Goal: Task Accomplishment & Management: Use online tool/utility

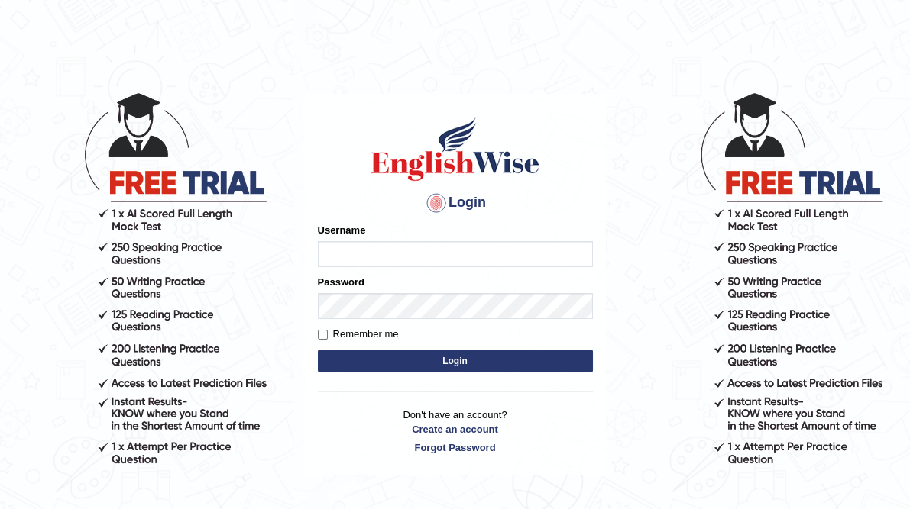
type input "ameerham"
click at [549, 366] on button "Login" at bounding box center [455, 361] width 275 height 23
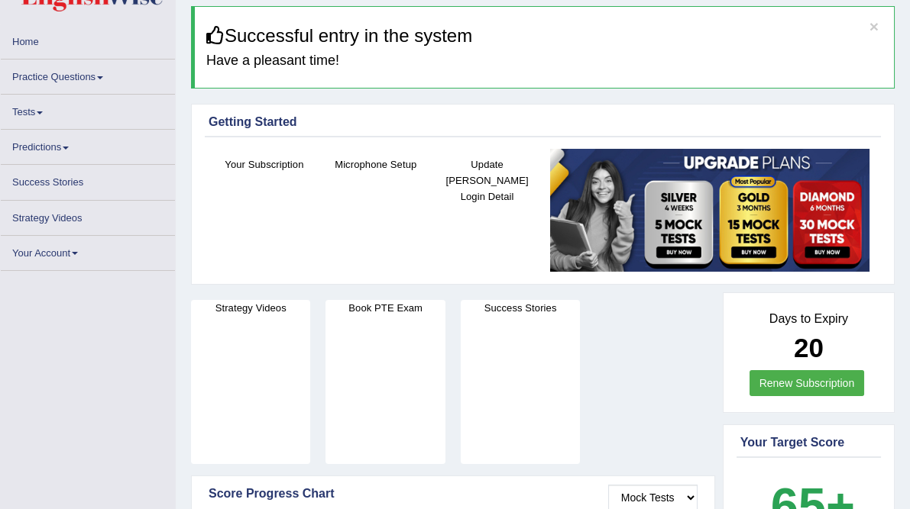
scroll to position [61, 0]
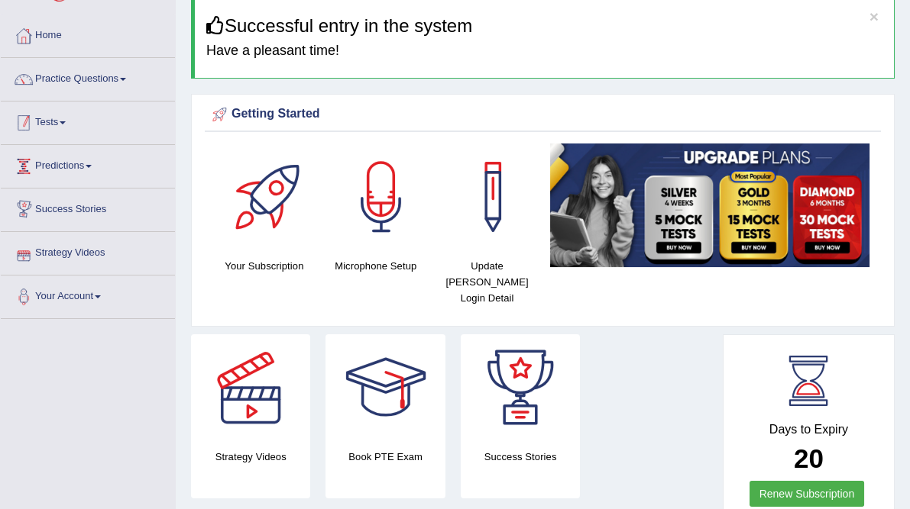
click at [62, 121] on link "Tests" at bounding box center [88, 121] width 174 height 38
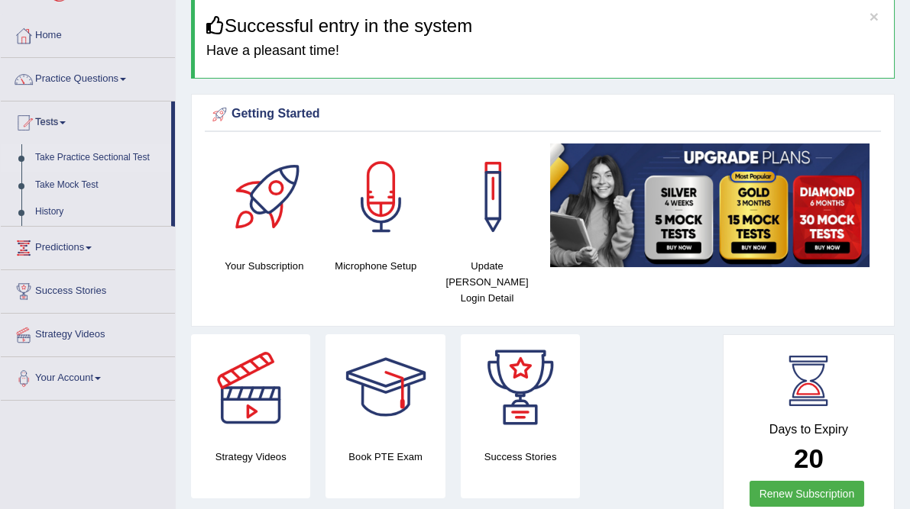
click at [99, 157] on link "Take Practice Sectional Test" at bounding box center [99, 157] width 143 height 27
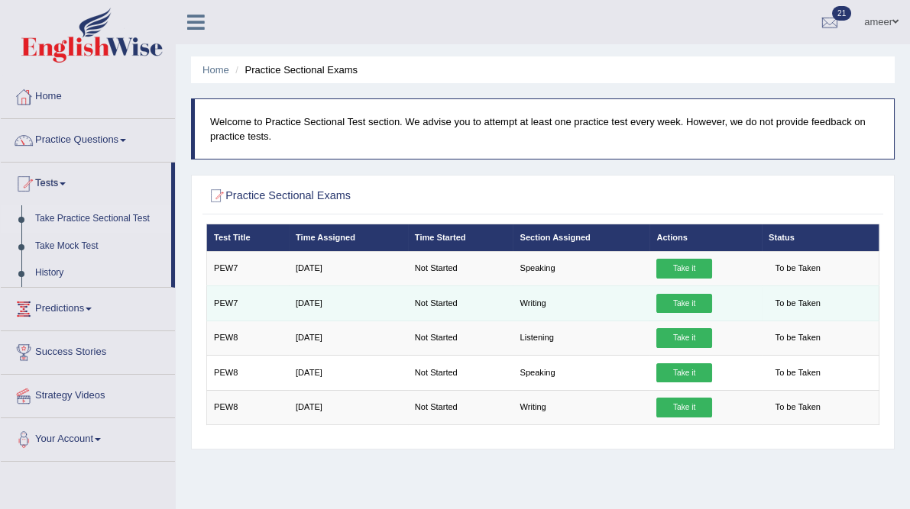
click at [711, 314] on link "Take it" at bounding box center [683, 304] width 55 height 20
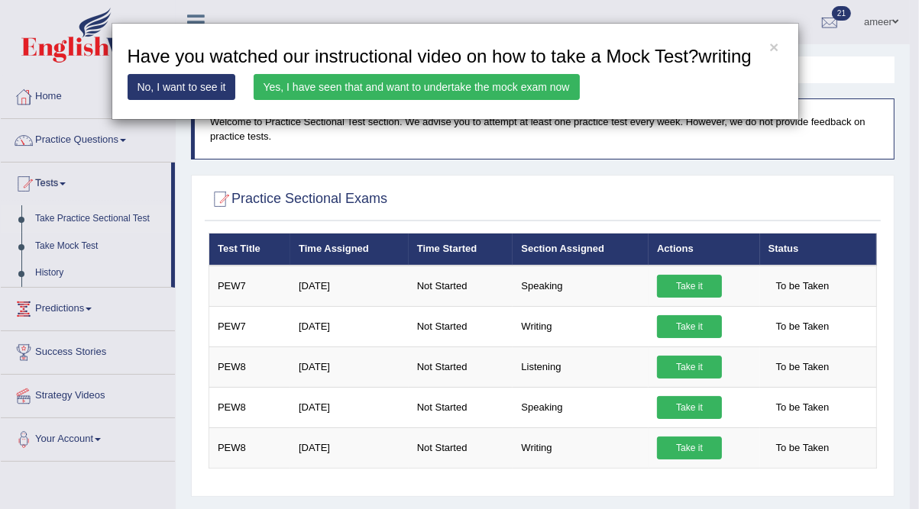
click at [299, 87] on link "Yes, I have seen that and want to undertake the mock exam now" at bounding box center [417, 87] width 326 height 26
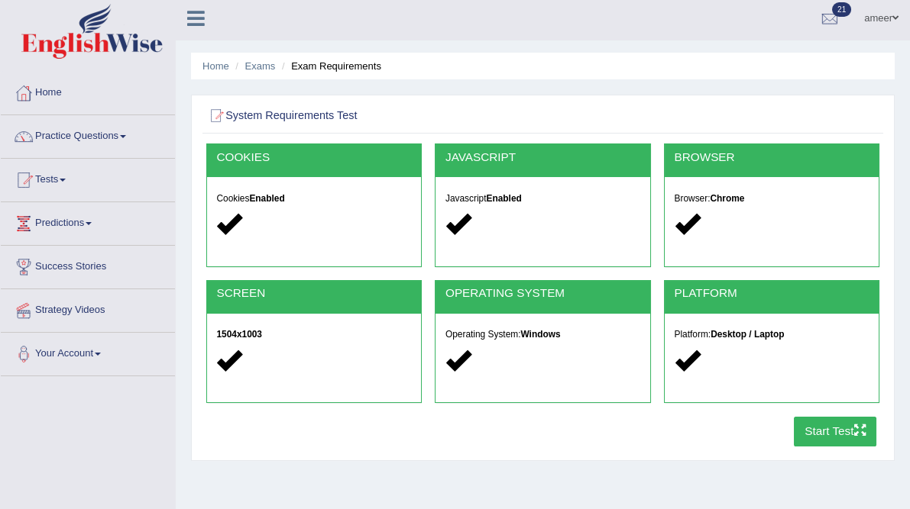
scroll to position [244, 0]
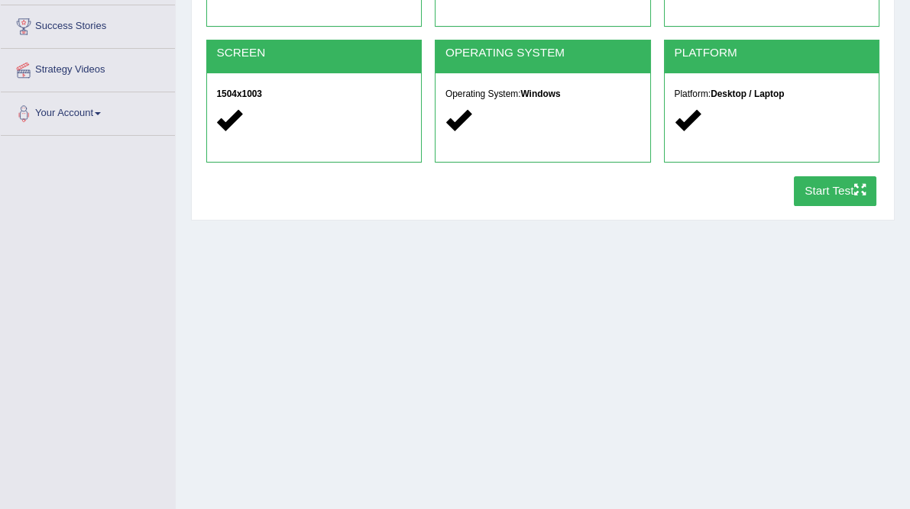
click at [794, 206] on button "Start Test" at bounding box center [835, 191] width 83 height 30
